Goal: Task Accomplishment & Management: Use online tool/utility

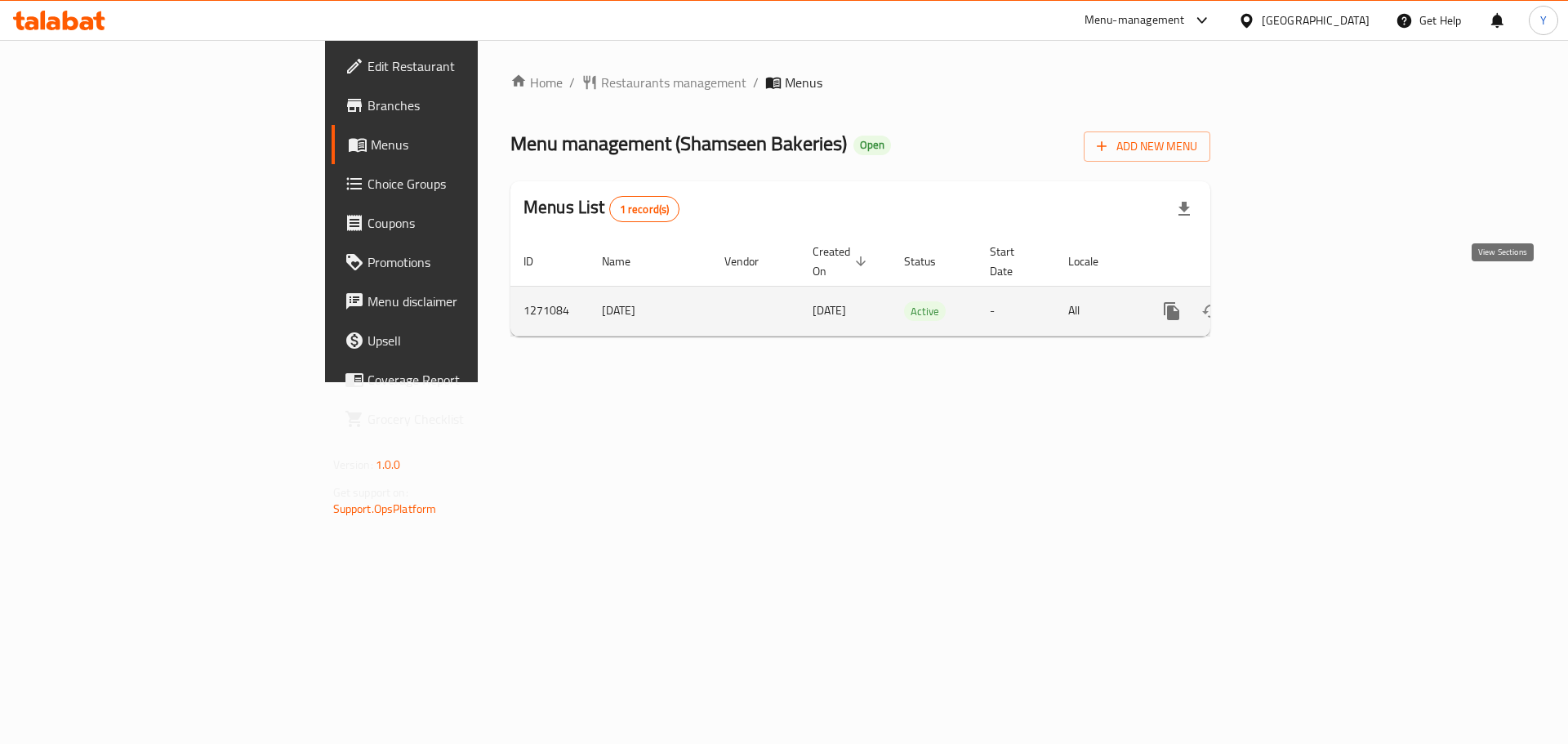
click at [1300, 301] on icon "enhanced table" at bounding box center [1290, 311] width 20 height 20
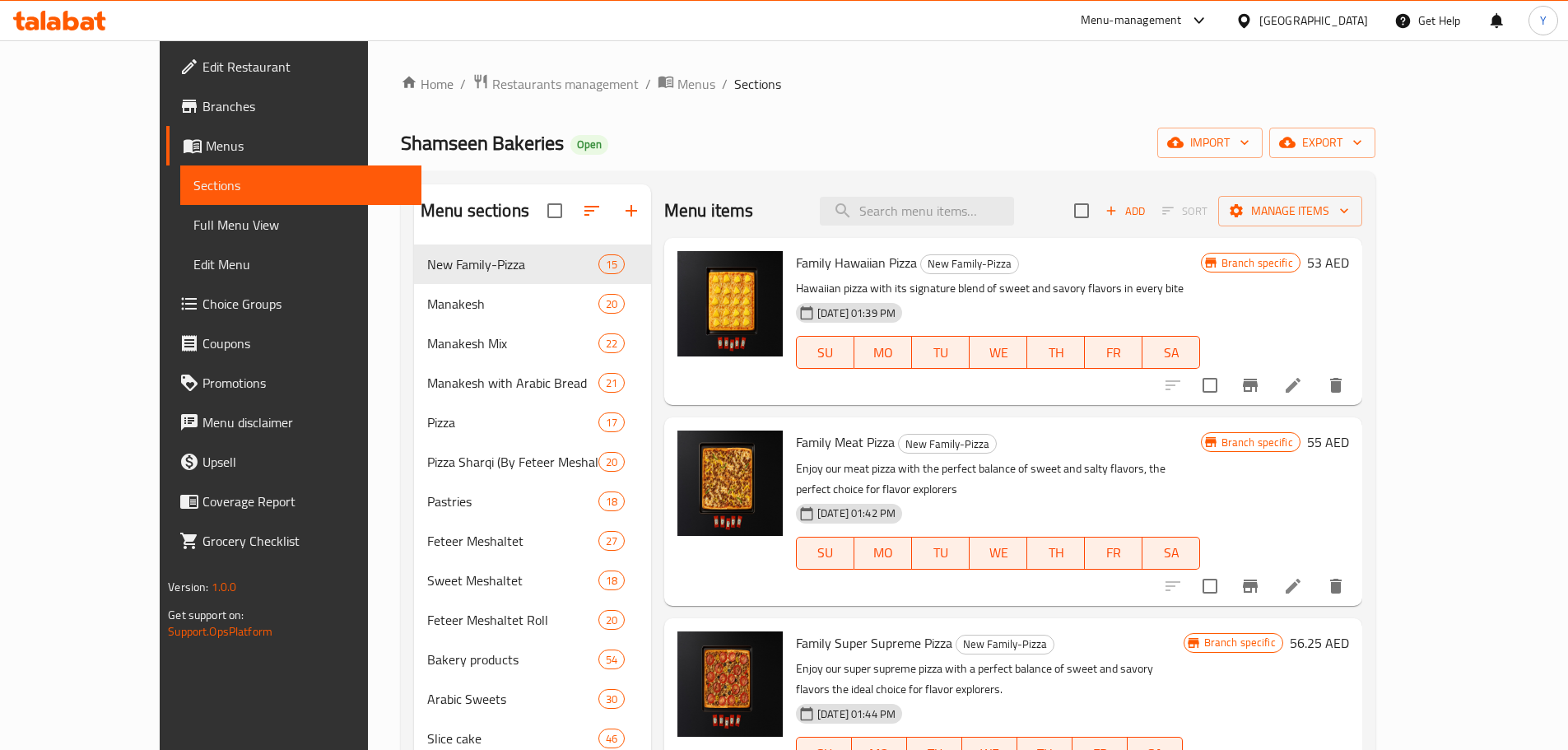
click at [1408, 145] on div "Home / Restaurants management / Menus / Sections Shamseen Bakeries Open import …" at bounding box center [889, 510] width 1041 height 940
click at [1362, 137] on span "export" at bounding box center [1323, 143] width 80 height 21
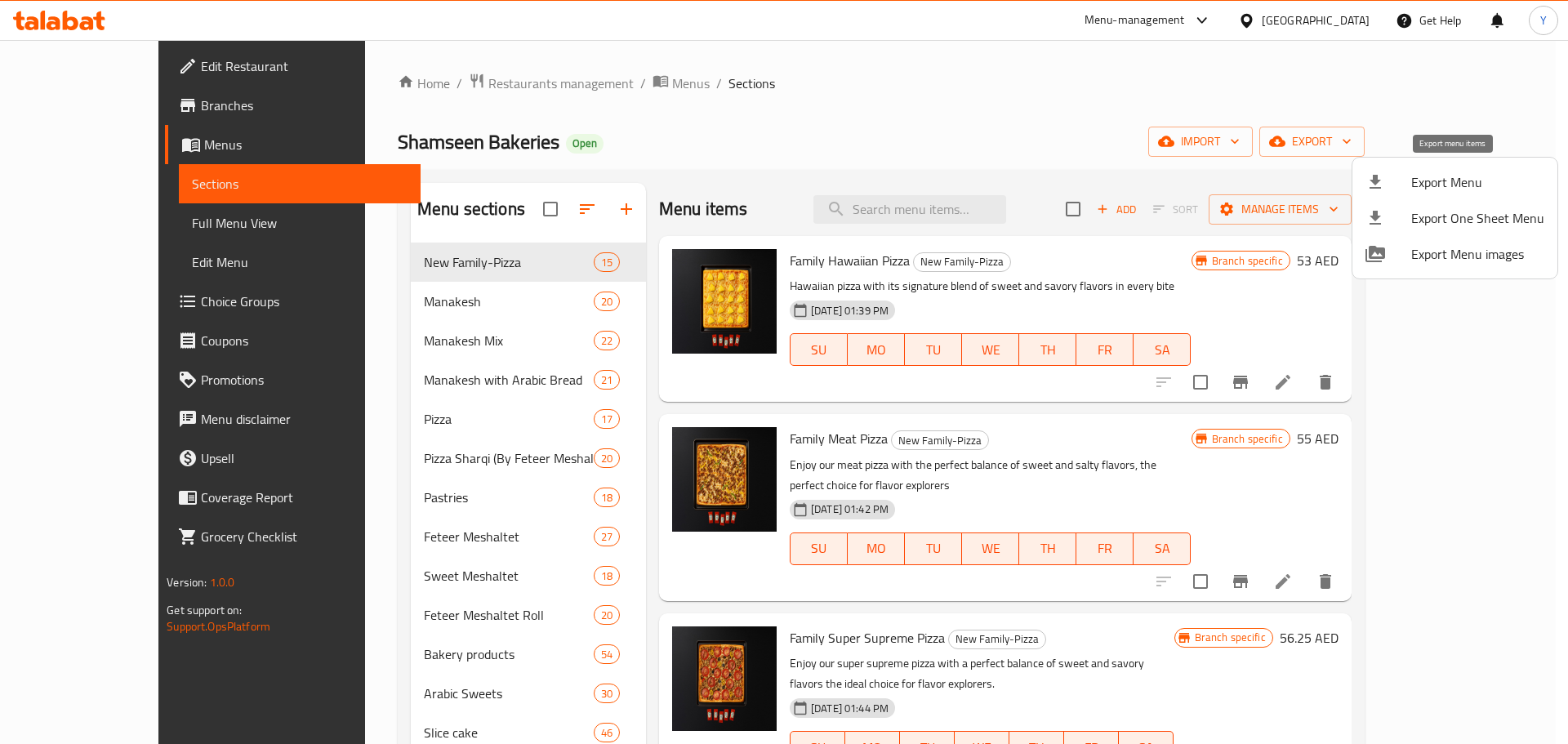
click at [1461, 178] on span "Export Menu" at bounding box center [1477, 182] width 133 height 20
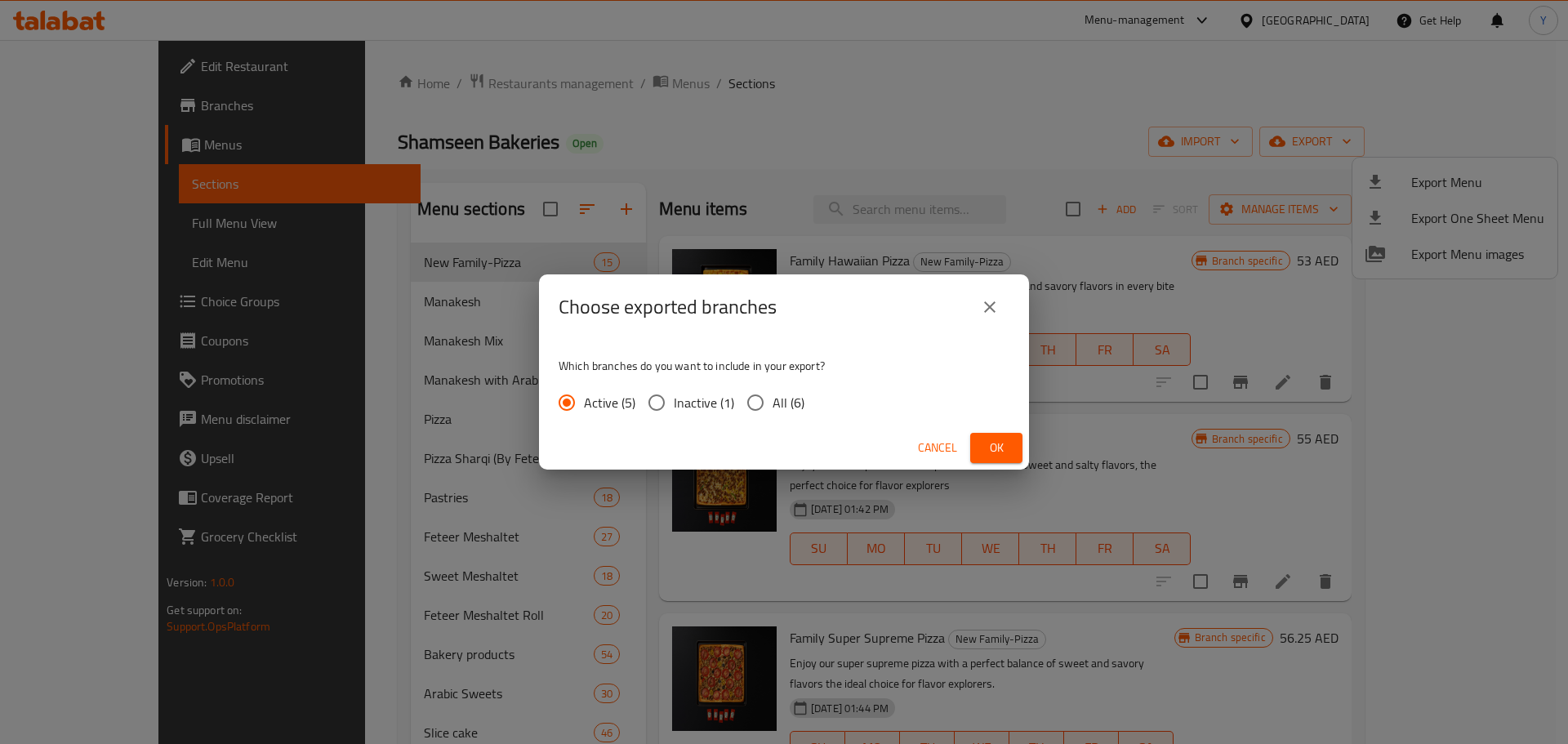
click at [777, 398] on span "All (6)" at bounding box center [789, 402] width 32 height 20
click at [773, 398] on input "All (6)" at bounding box center [755, 402] width 34 height 34
radio input "true"
click at [993, 450] on span "Ok" at bounding box center [997, 448] width 26 height 21
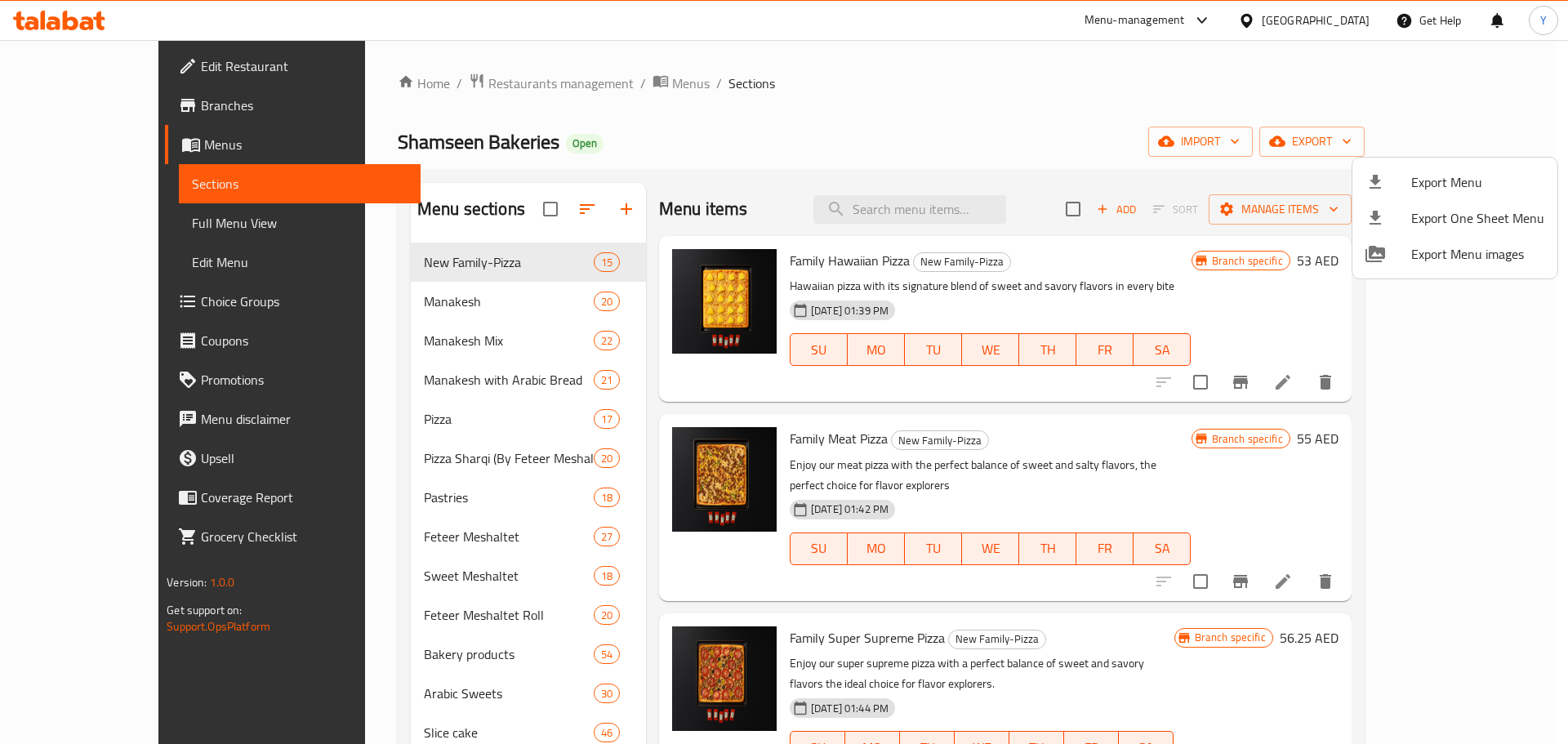
click at [101, 107] on div at bounding box center [784, 372] width 1568 height 744
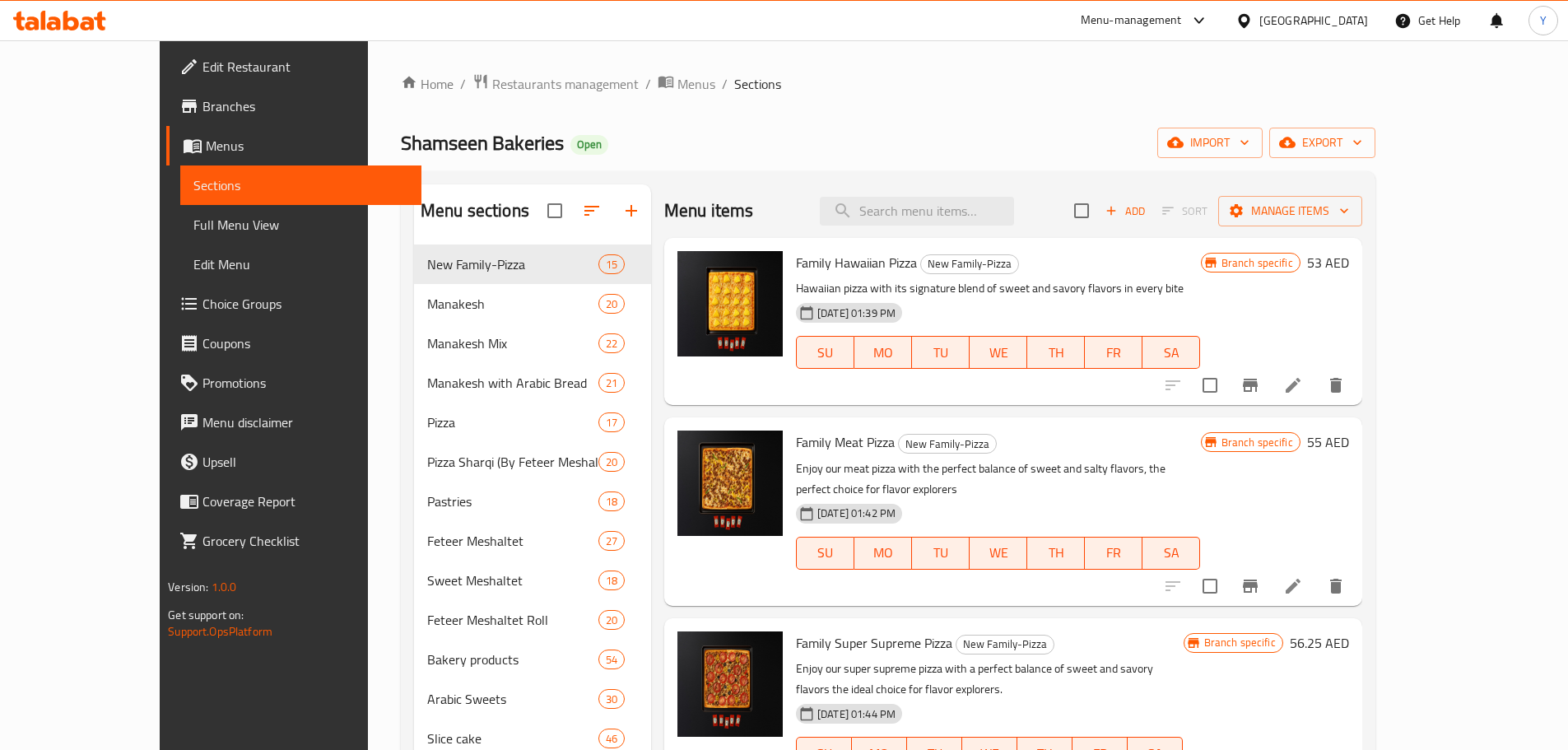
click at [203, 108] on span "Branches" at bounding box center [305, 106] width 206 height 20
